Goal: Transaction & Acquisition: Purchase product/service

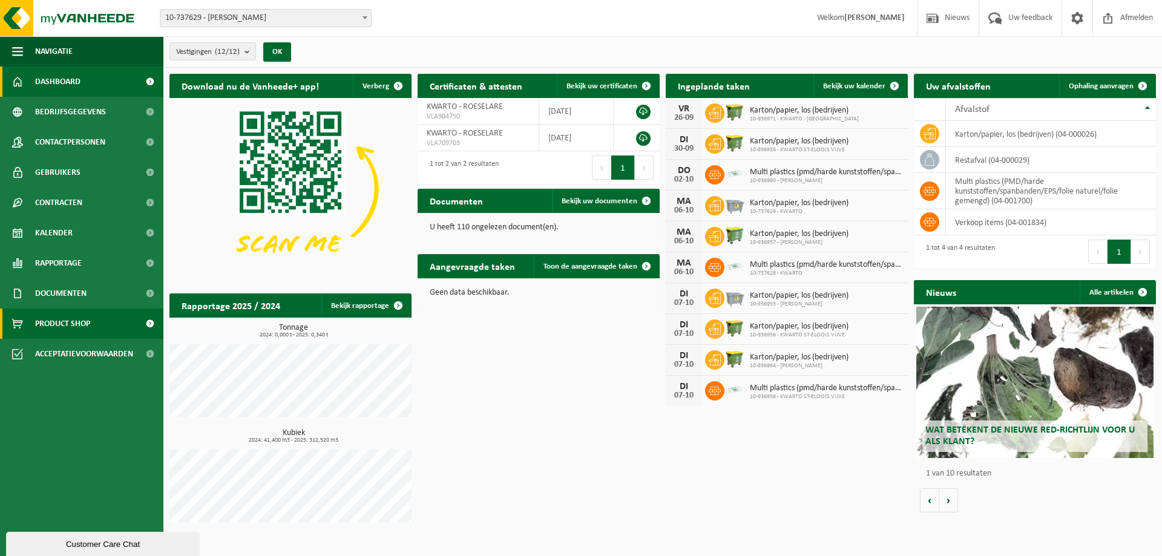
click at [60, 324] on span "Product Shop" at bounding box center [62, 324] width 55 height 30
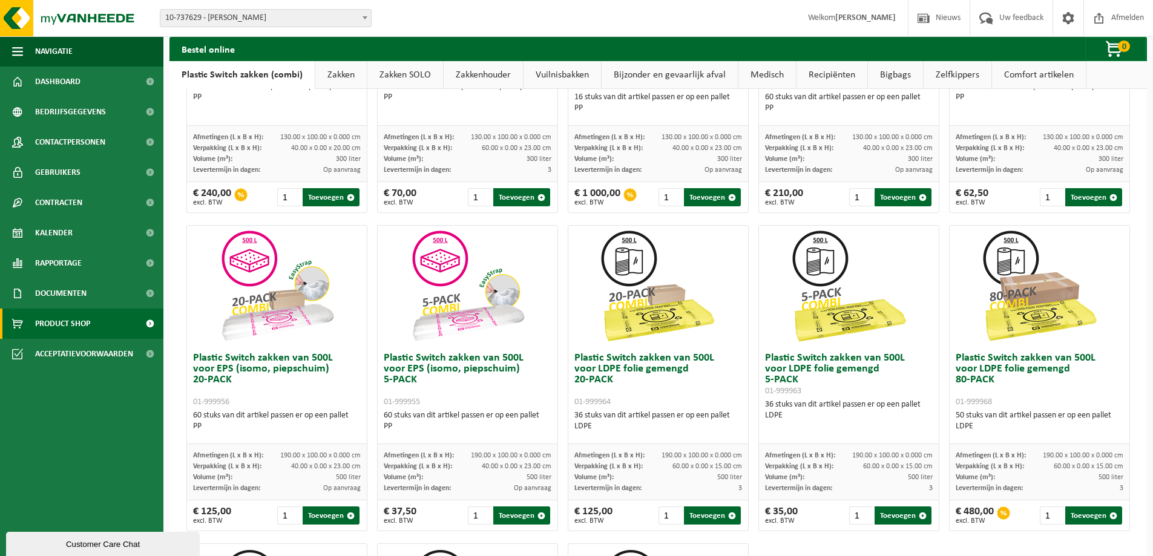
scroll to position [258, 0]
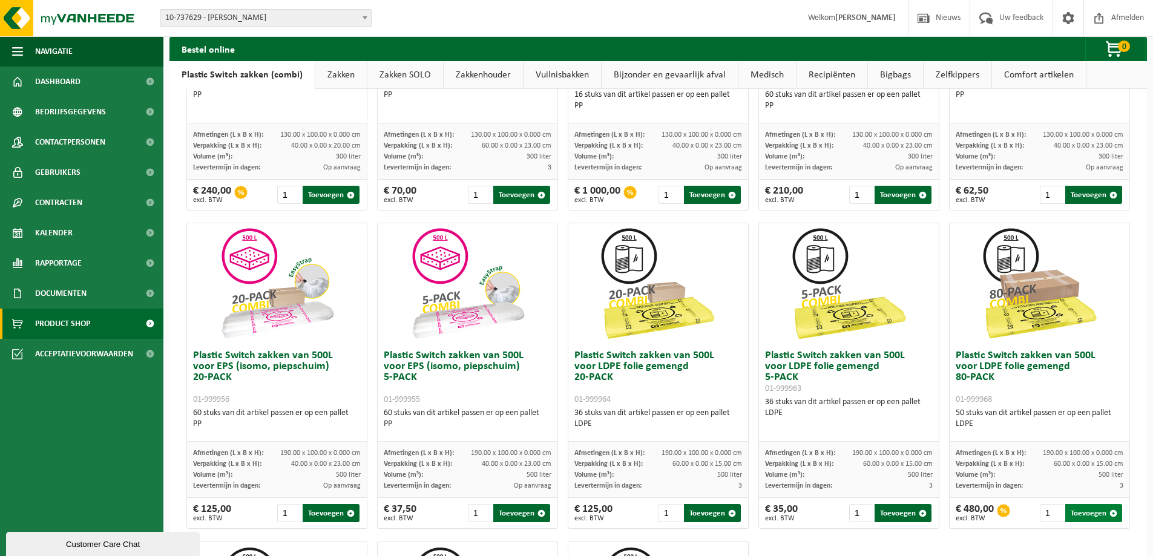
click at [1074, 514] on button "Toevoegen" at bounding box center [1093, 513] width 57 height 18
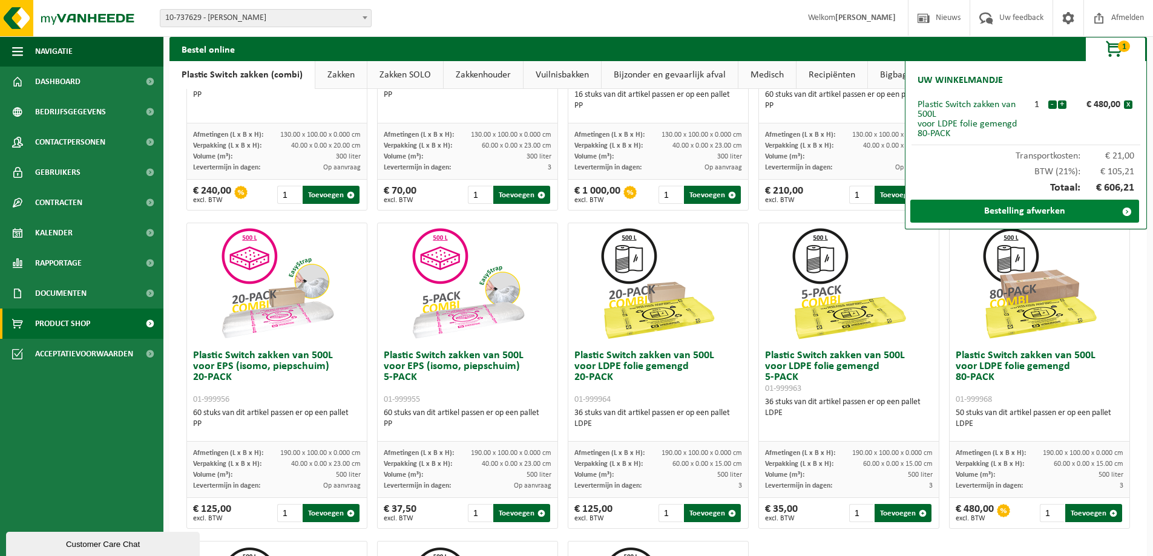
click at [1016, 210] on link "Bestelling afwerken" at bounding box center [1024, 211] width 229 height 23
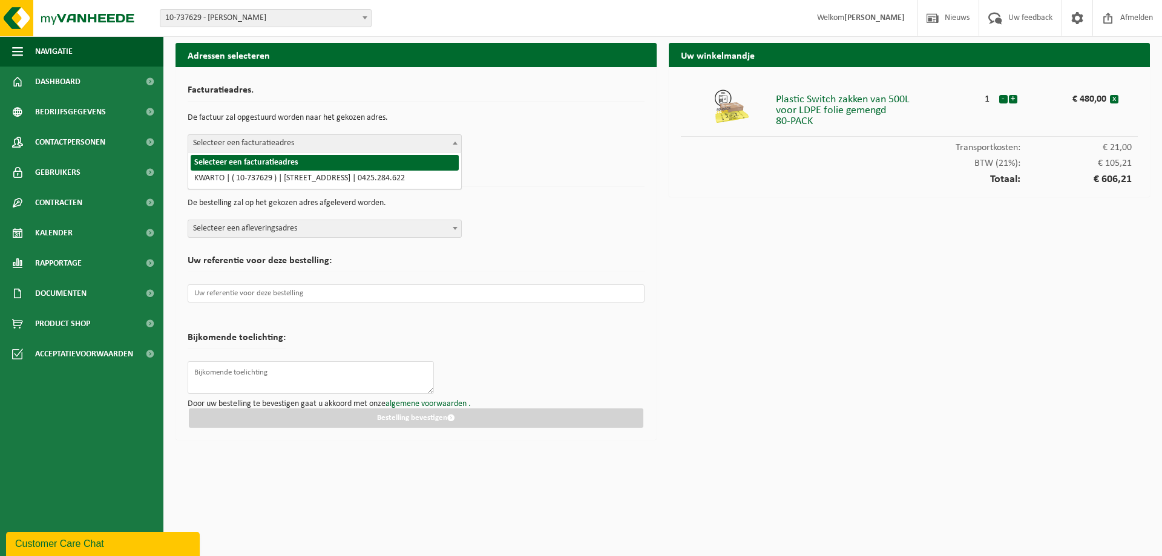
click at [302, 143] on span "Selecteer een facturatieadres" at bounding box center [324, 143] width 273 height 17
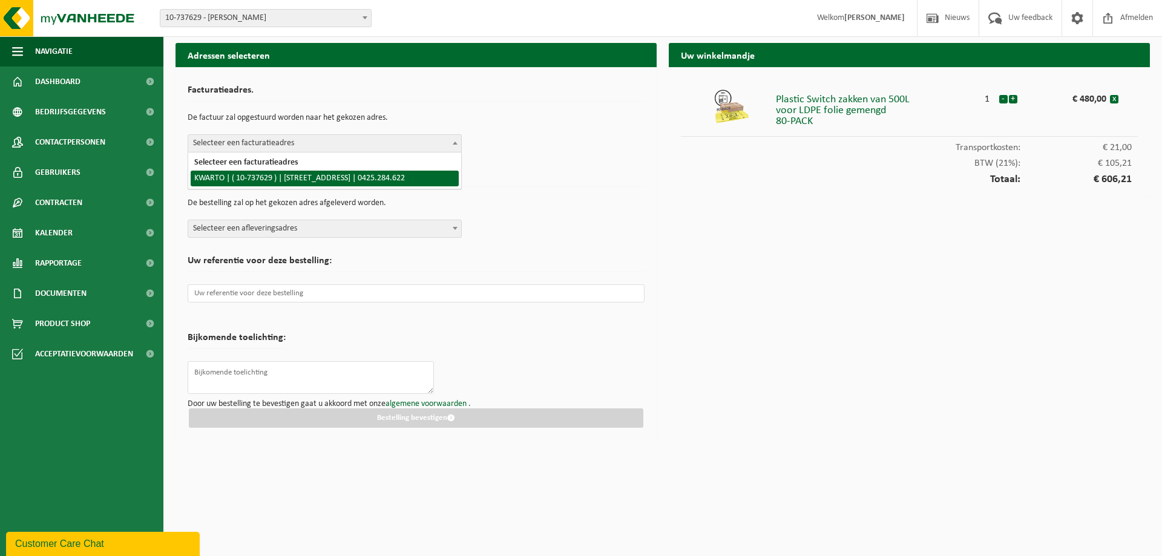
select select "149928"
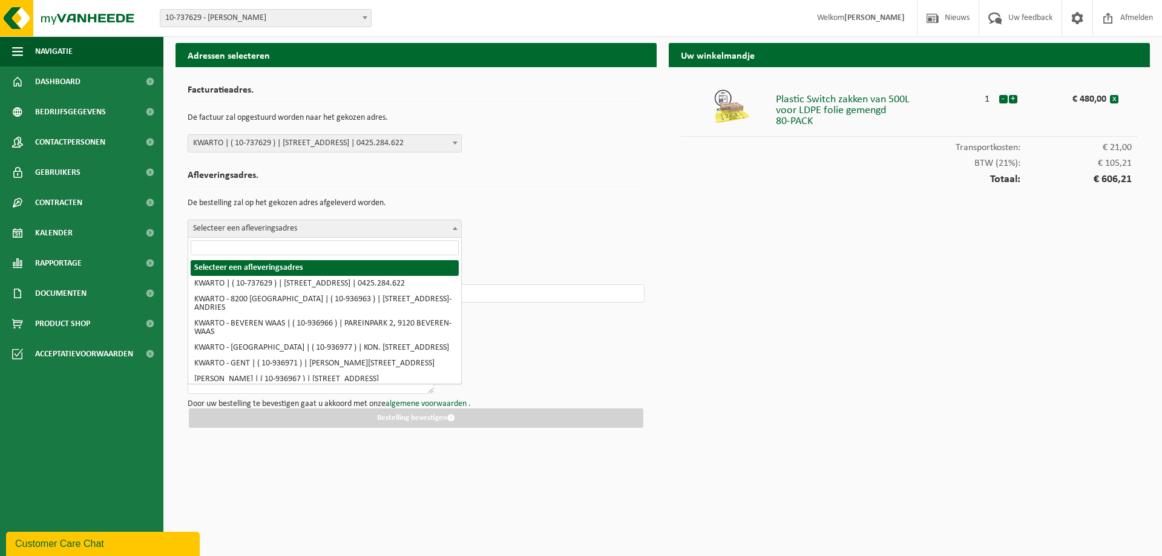
click at [264, 229] on span "Selecteer een afleveringsadres" at bounding box center [324, 228] width 273 height 17
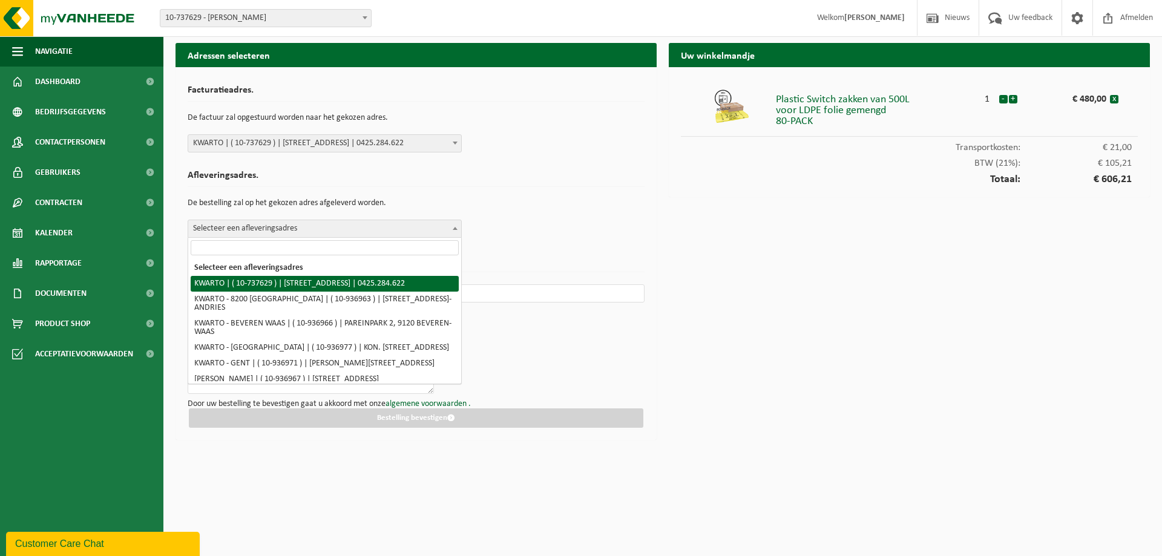
select select "149928"
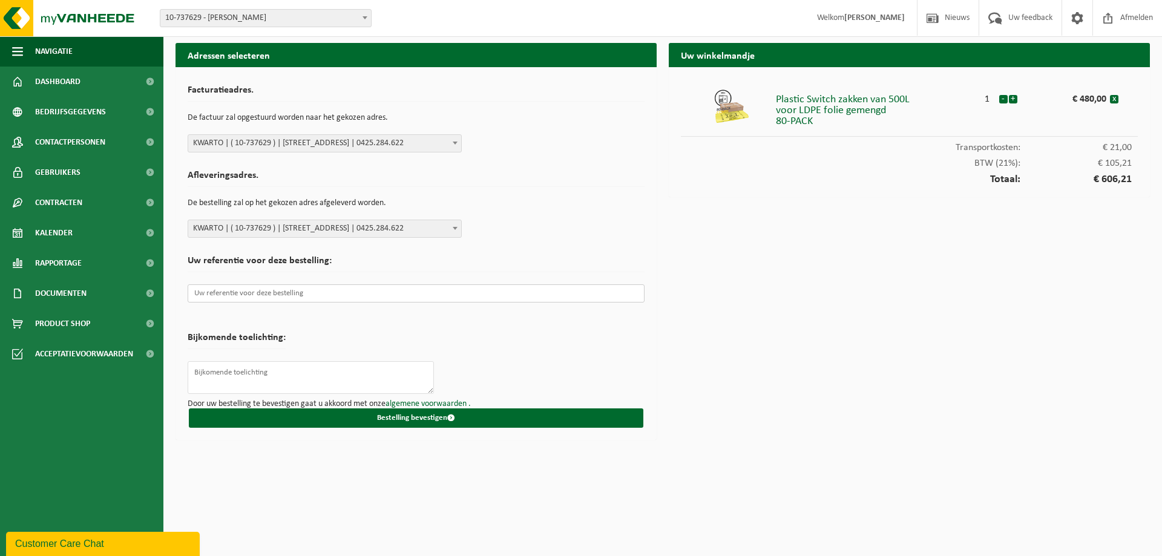
click at [277, 295] on input "text" at bounding box center [416, 293] width 457 height 18
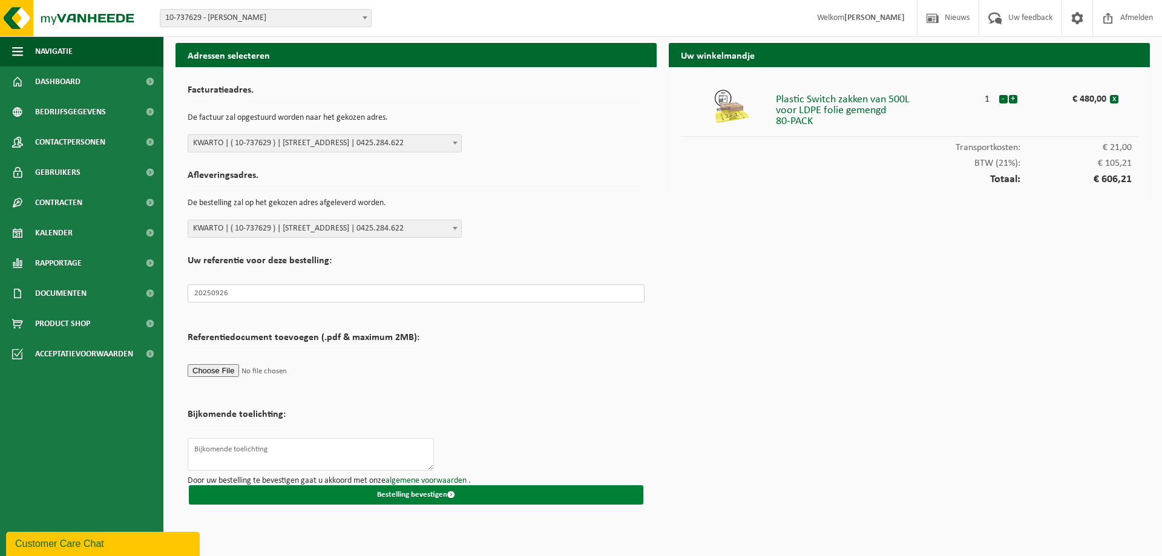
type input "20250926"
click at [410, 492] on button "Bestelling bevestigen" at bounding box center [416, 494] width 454 height 19
